Goal: Check status

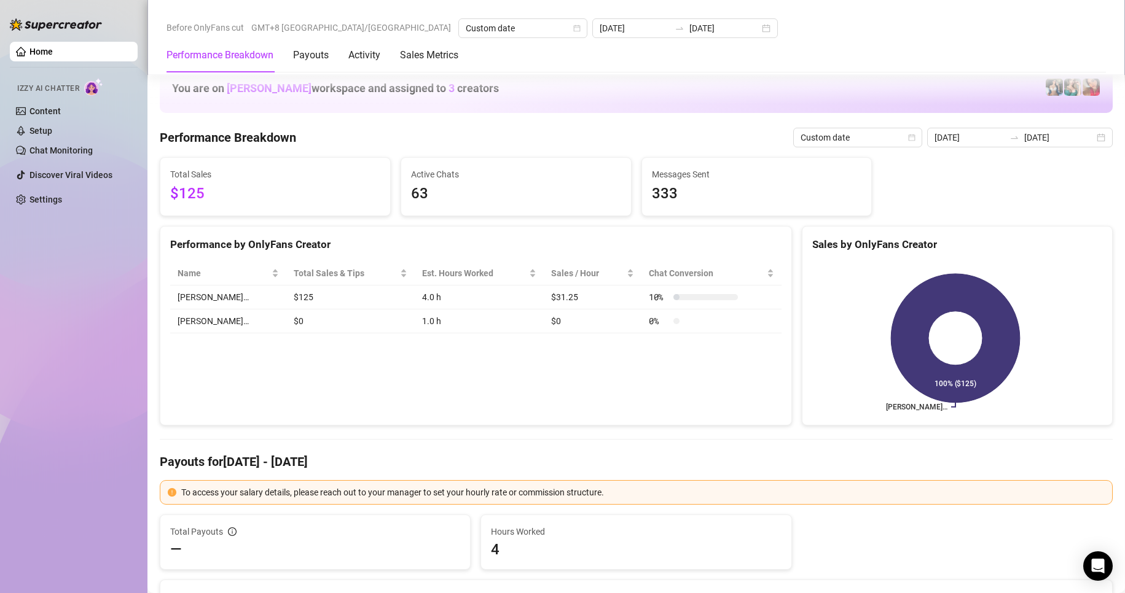
scroll to position [1638, 0]
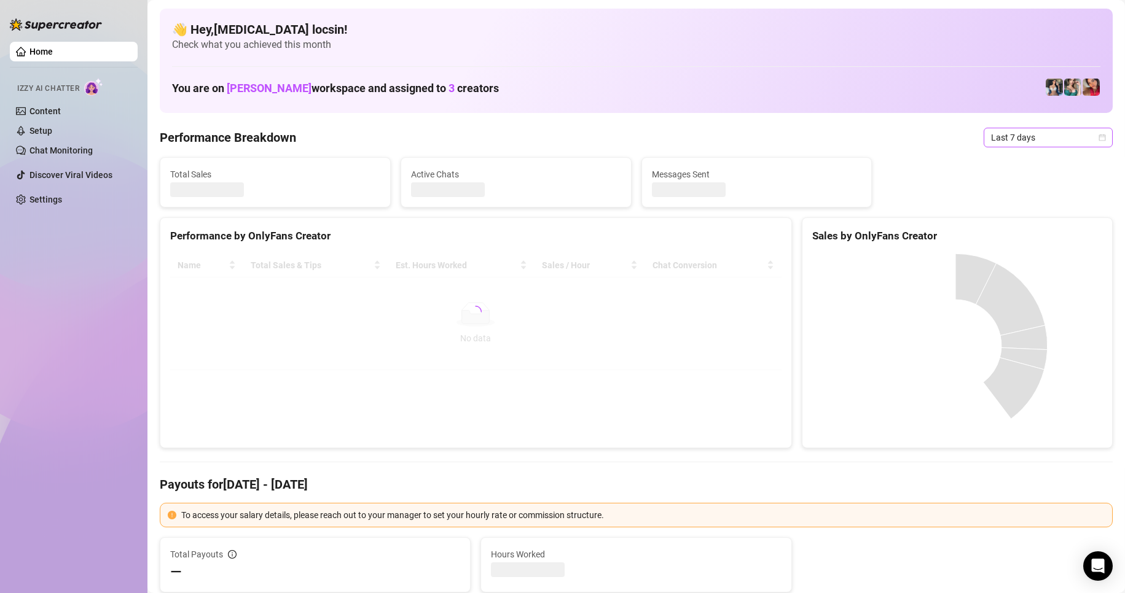
click at [1009, 131] on span "Last 7 days" at bounding box center [1048, 137] width 114 height 18
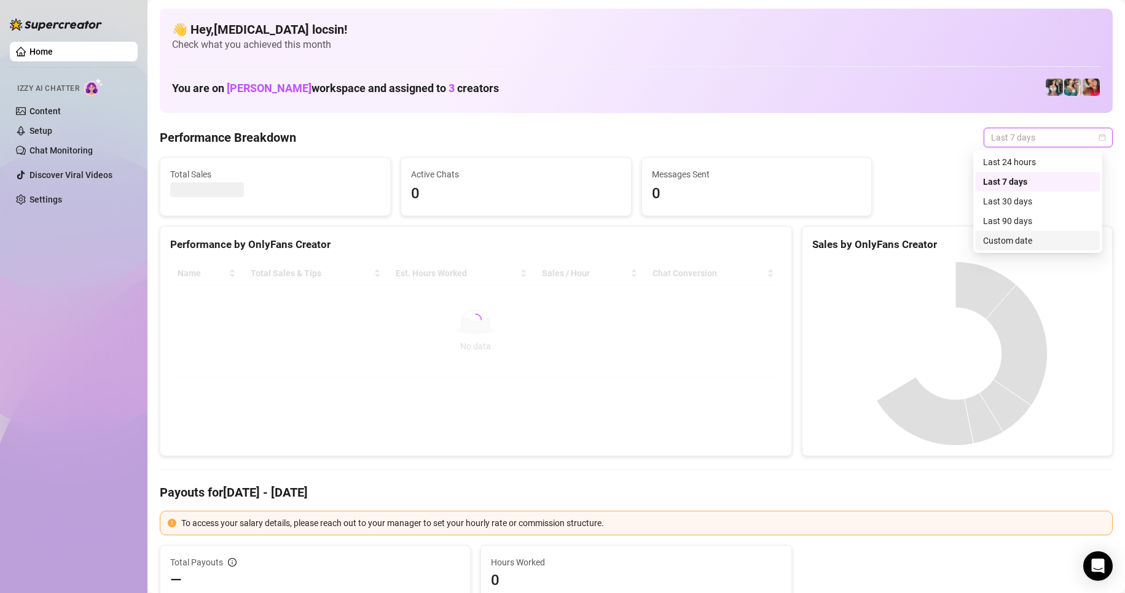
click at [1022, 245] on div "Custom date" at bounding box center [1037, 241] width 109 height 14
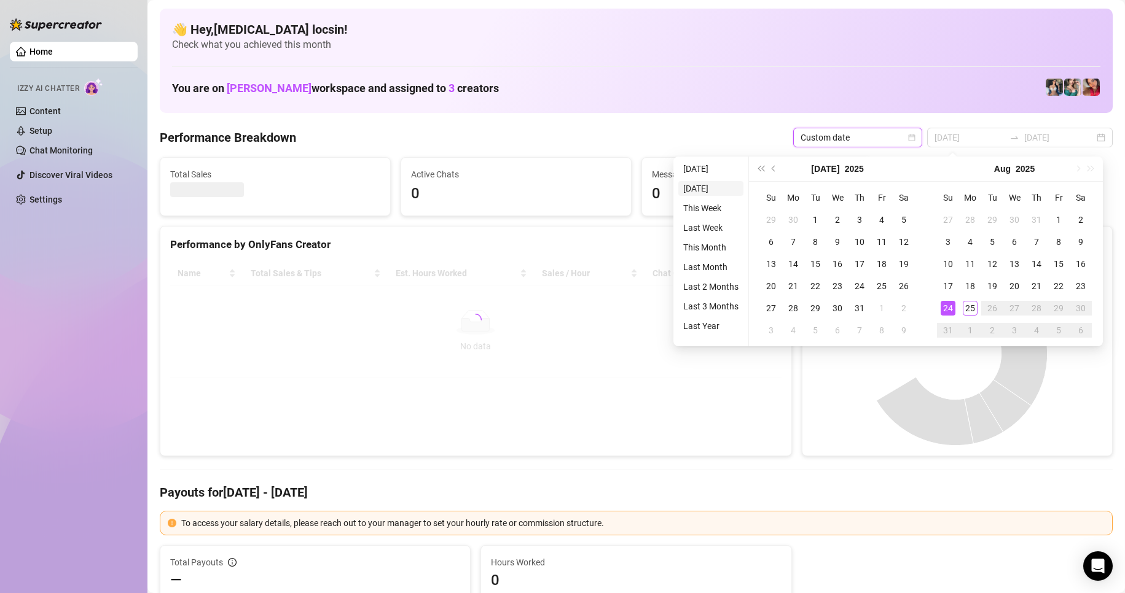
type input "2025-08-24"
type input "2025-08-18"
type input "[DATE]"
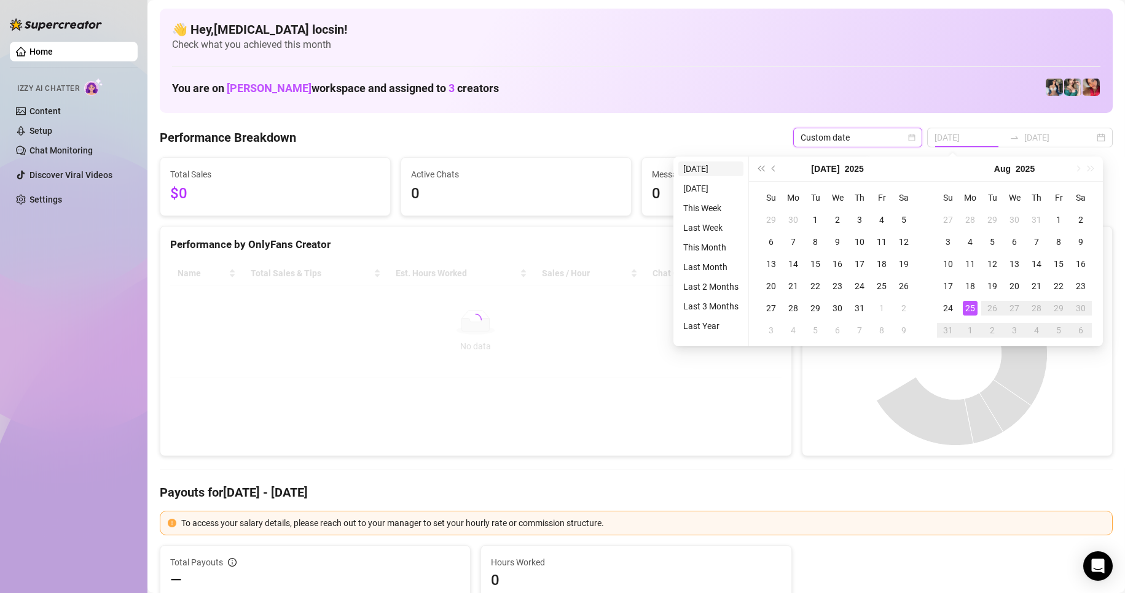
click at [698, 168] on li "[DATE]" at bounding box center [710, 169] width 65 height 15
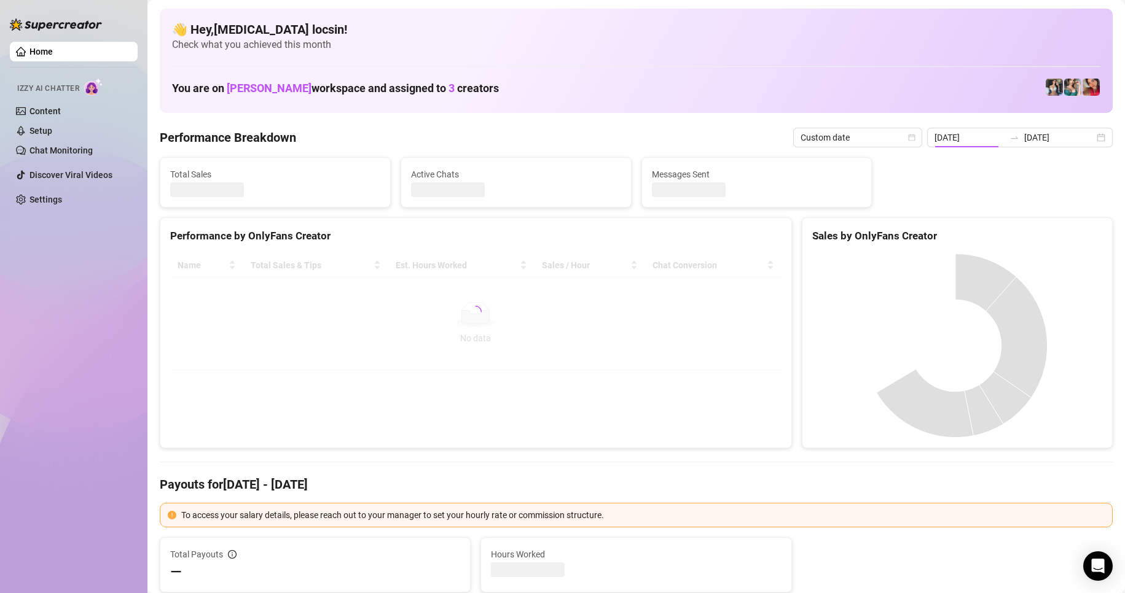
type input "[DATE]"
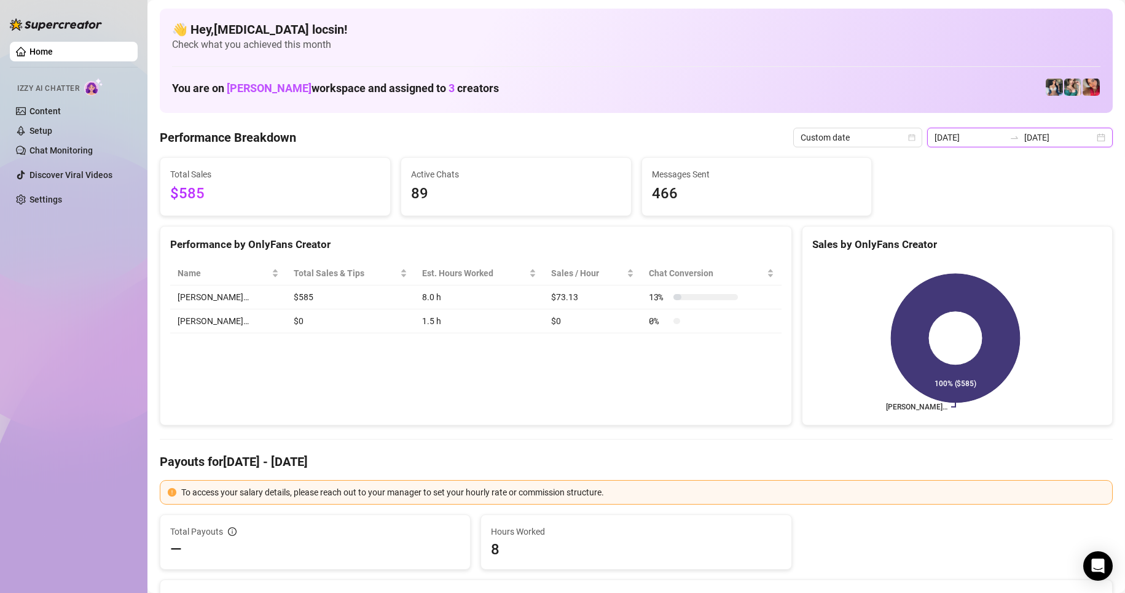
click at [1071, 135] on input "[DATE]" at bounding box center [1059, 138] width 70 height 14
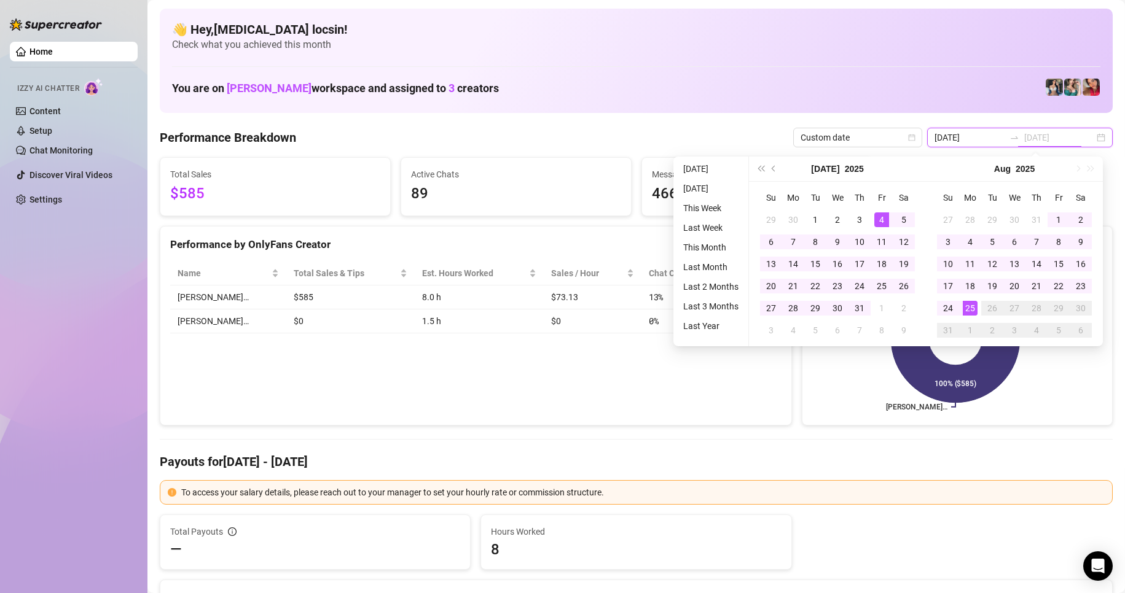
type input "[DATE]"
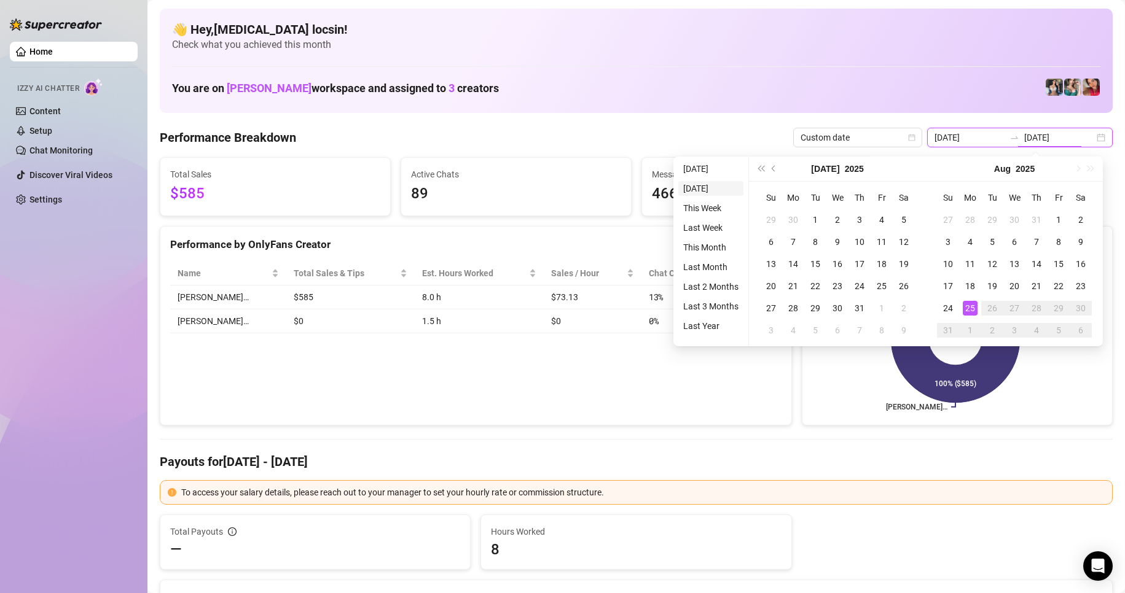
type input "2025-08-24"
type input "[DATE]"
click at [703, 169] on li "[DATE]" at bounding box center [710, 169] width 65 height 15
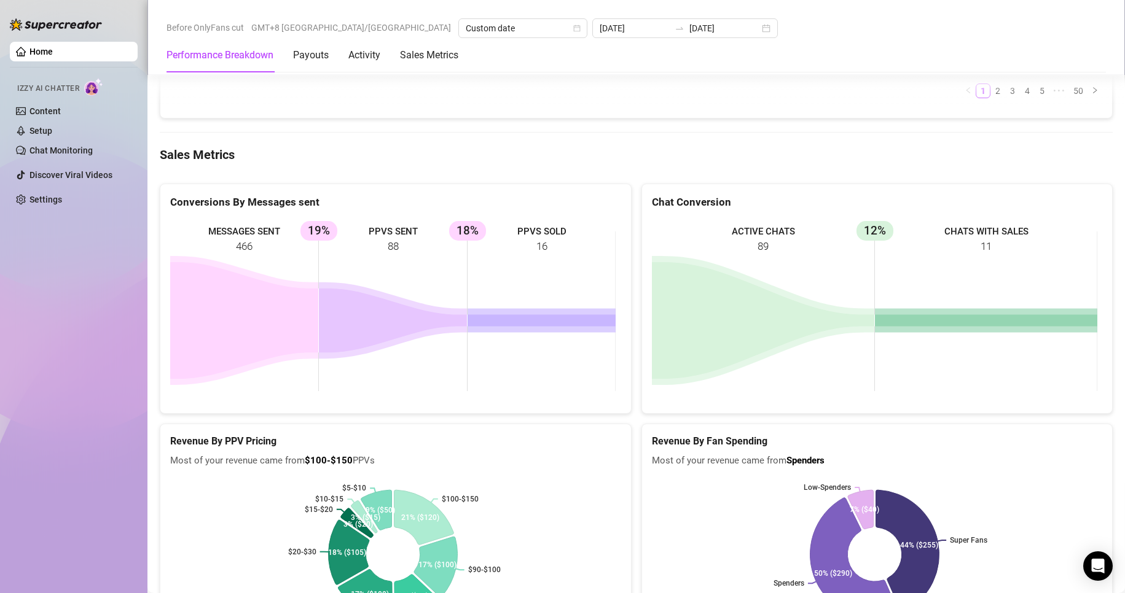
scroll to position [1536, 0]
